Goal: Check status: Check status

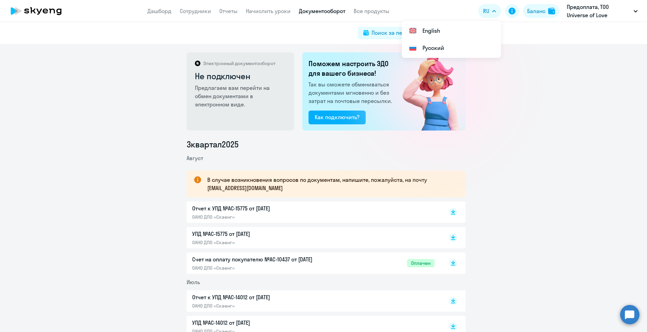
scroll to position [103, 0]
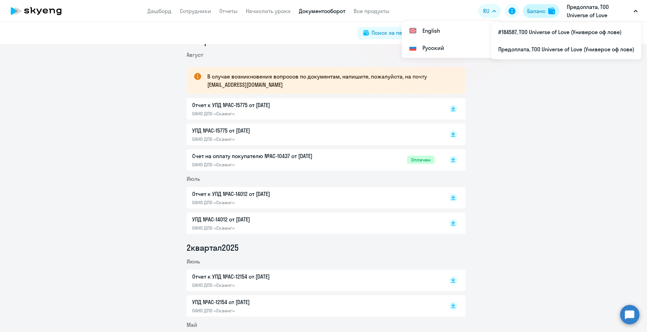
click at [527, 10] on div "Баланс" at bounding box center [536, 11] width 18 height 8
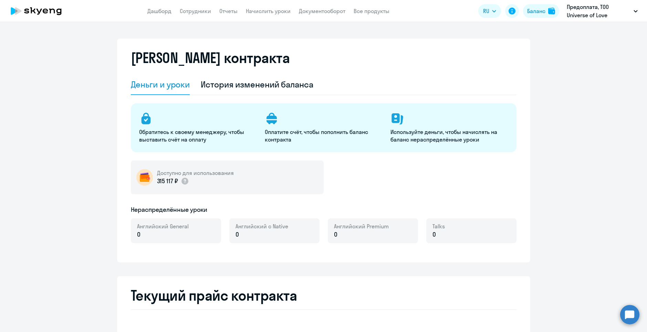
select select "english_adult_not_native_speaker"
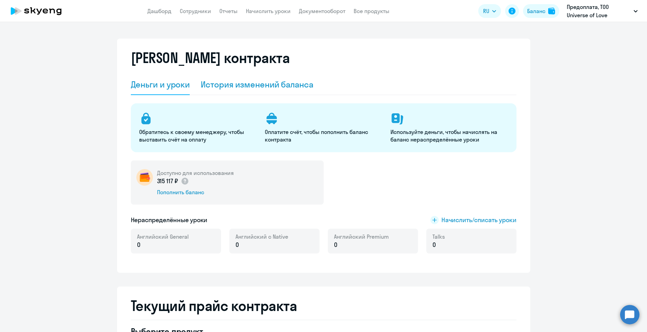
click at [260, 85] on div "История изменений баланса" at bounding box center [257, 84] width 113 height 11
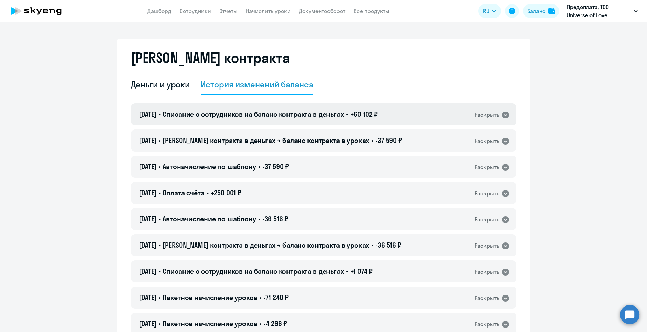
click at [503, 113] on icon at bounding box center [505, 115] width 7 height 7
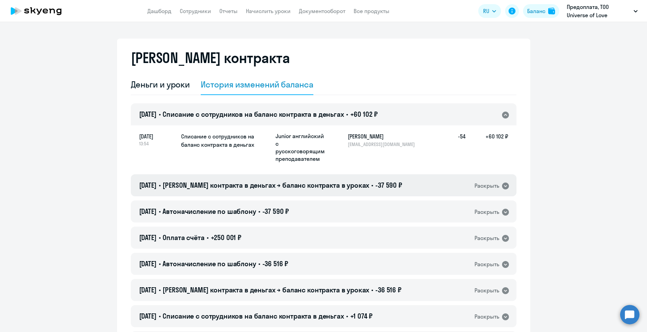
click at [502, 186] on icon at bounding box center [505, 185] width 7 height 7
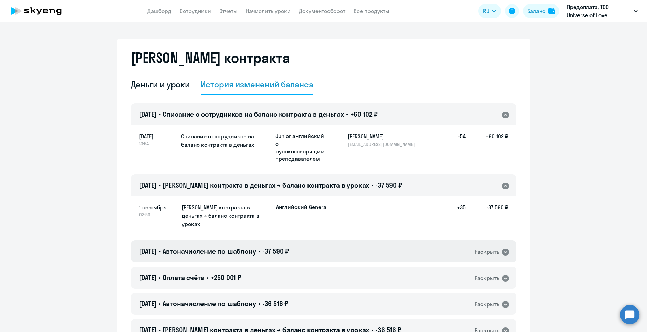
click at [504, 249] on icon at bounding box center [505, 252] width 7 height 7
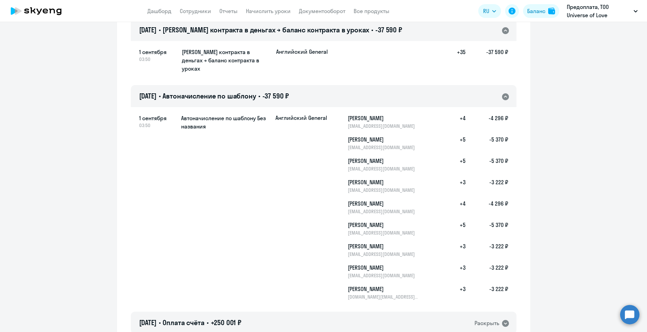
scroll to position [172, 0]
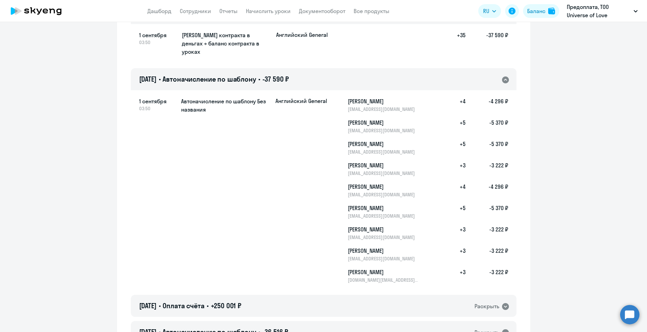
click at [502, 76] on icon at bounding box center [505, 79] width 7 height 7
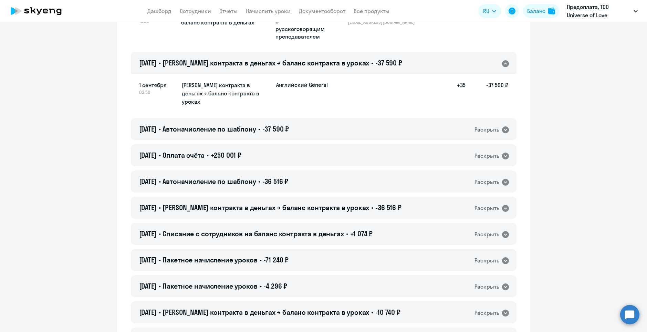
scroll to position [34, 0]
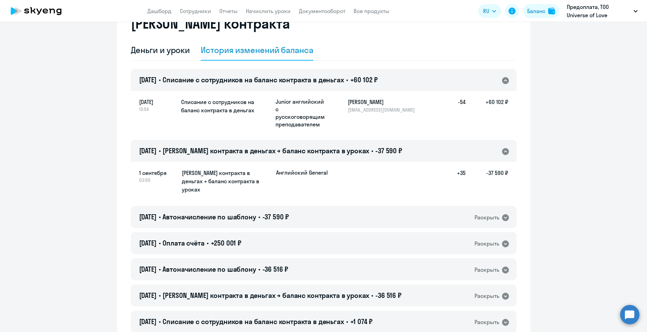
click at [504, 151] on icon at bounding box center [505, 151] width 7 height 7
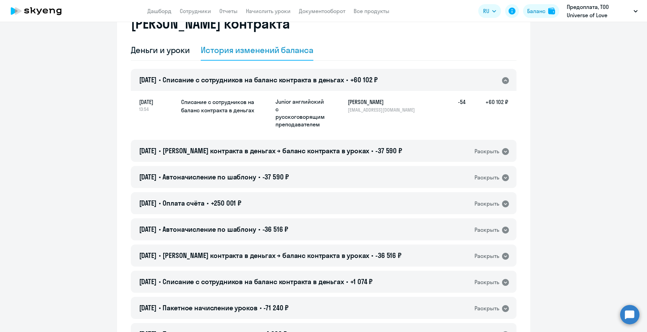
click at [504, 81] on icon at bounding box center [505, 80] width 8 height 8
